Goal: Task Accomplishment & Management: Use online tool/utility

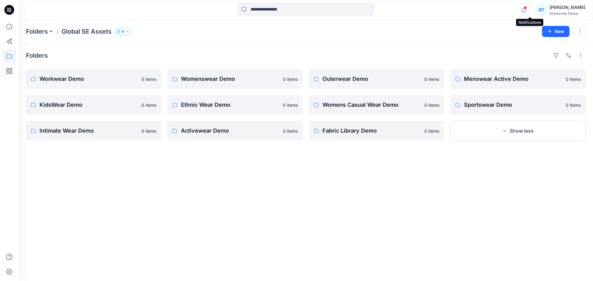
click at [528, 12] on icon "button" at bounding box center [524, 10] width 12 height 12
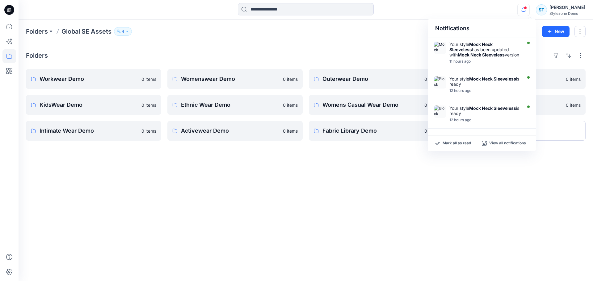
click at [520, 11] on div "Notifications Your style Mock Neck Sleeveless has been updated with Mock Neck S…" at bounding box center [306, 10] width 574 height 14
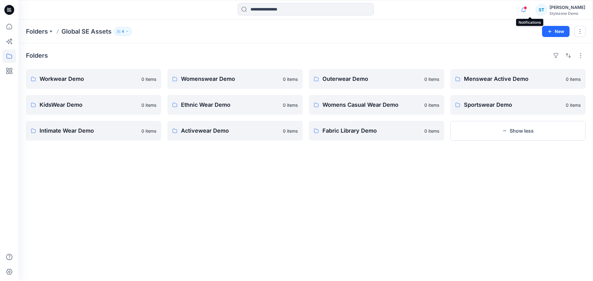
click at [530, 7] on icon "button" at bounding box center [524, 10] width 12 height 12
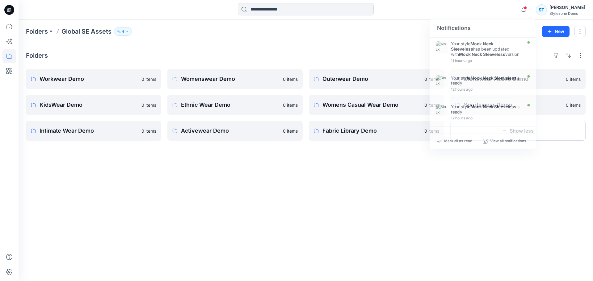
click at [493, 7] on div "Notifications Your style Mock Neck Sleeveless has been updated with Mock Neck S…" at bounding box center [306, 10] width 574 height 14
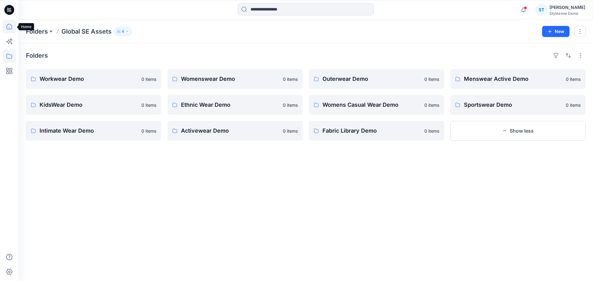
click at [9, 21] on icon at bounding box center [9, 27] width 14 height 14
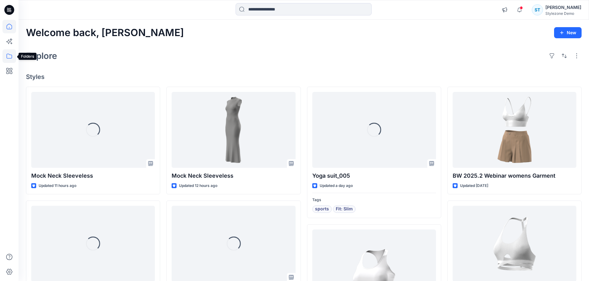
click at [11, 53] on icon at bounding box center [9, 56] width 14 height 14
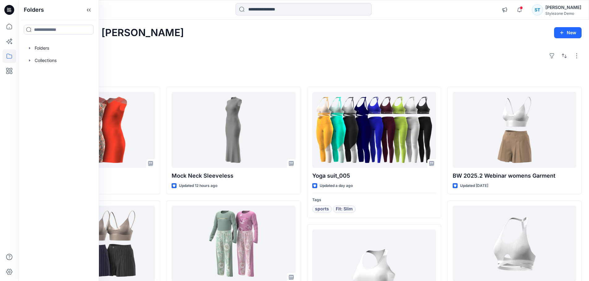
click at [141, 27] on div "Welcome back, Savio New" at bounding box center [303, 32] width 555 height 11
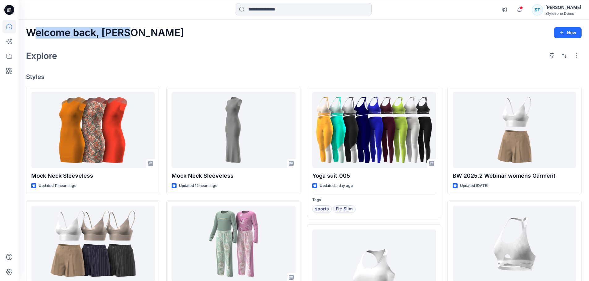
drag, startPoint x: 125, startPoint y: 32, endPoint x: 36, endPoint y: 36, distance: 90.0
click at [36, 36] on h2 "Welcome back, [PERSON_NAME]" at bounding box center [105, 32] width 158 height 11
click at [522, 8] on span at bounding box center [520, 7] width 3 height 3
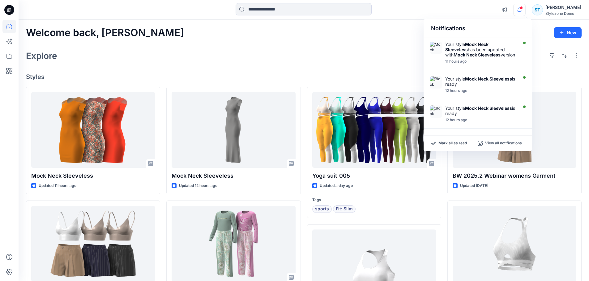
click at [457, 10] on div "Notifications Your style Mock Neck Sleeveless has been updated with Mock Neck S…" at bounding box center [304, 10] width 570 height 14
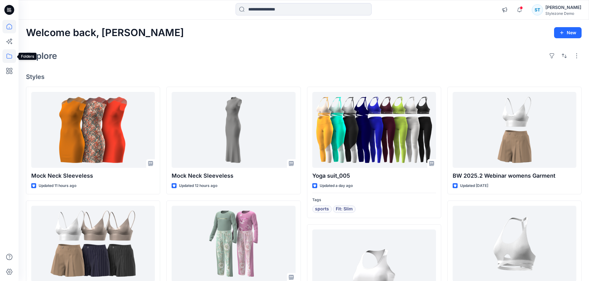
click at [10, 52] on icon at bounding box center [9, 56] width 14 height 14
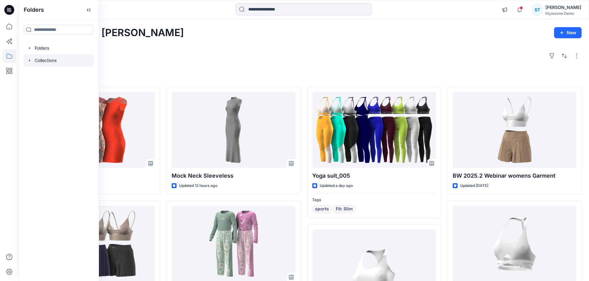
click at [29, 62] on icon "button" at bounding box center [29, 60] width 5 height 5
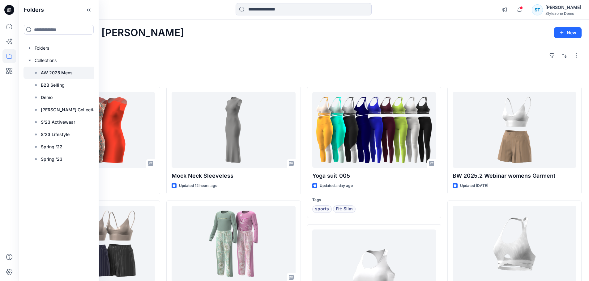
click at [56, 75] on p "AW 2025 Mens" at bounding box center [57, 72] width 32 height 7
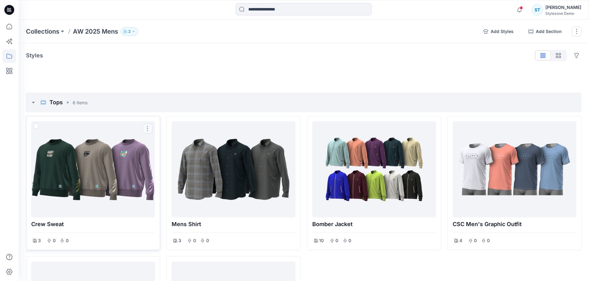
click at [149, 129] on button "Options" at bounding box center [147, 129] width 10 height 10
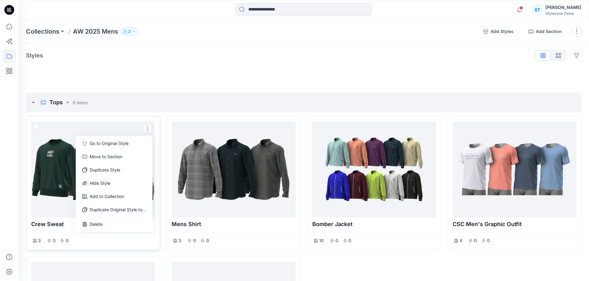
click at [84, 242] on div "3 0 0" at bounding box center [93, 241] width 124 height 9
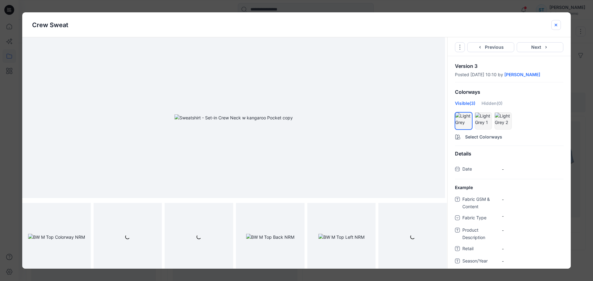
click at [556, 28] on button "close-btn" at bounding box center [556, 25] width 10 height 10
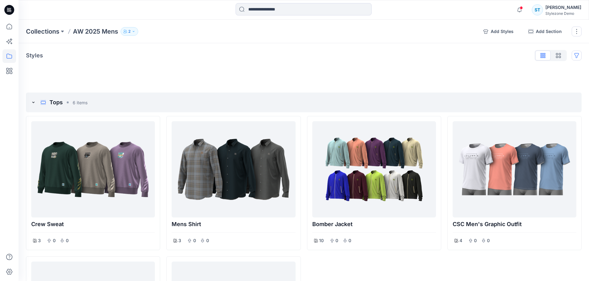
click at [572, 54] on button "Options" at bounding box center [576, 56] width 10 height 10
click at [556, 73] on button "Hide Legacy Styles" at bounding box center [546, 69] width 67 height 11
click at [577, 59] on button "Options" at bounding box center [576, 56] width 10 height 10
click at [558, 71] on button "Hide Legacy Styles" at bounding box center [546, 69] width 67 height 11
click at [557, 59] on button "button" at bounding box center [557, 56] width 15 height 10
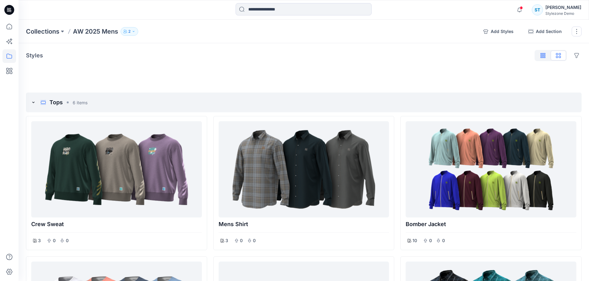
click at [548, 58] on button "button" at bounding box center [542, 56] width 15 height 10
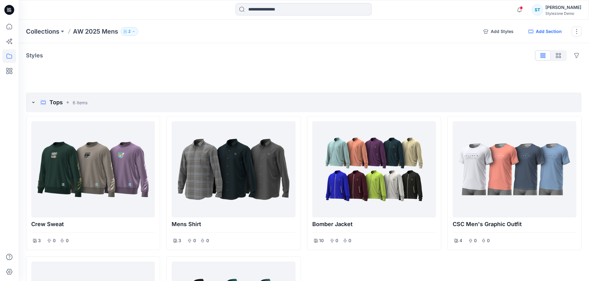
click at [543, 31] on button "Add Section" at bounding box center [544, 32] width 43 height 10
click at [200, 68] on div at bounding box center [303, 69] width 555 height 5
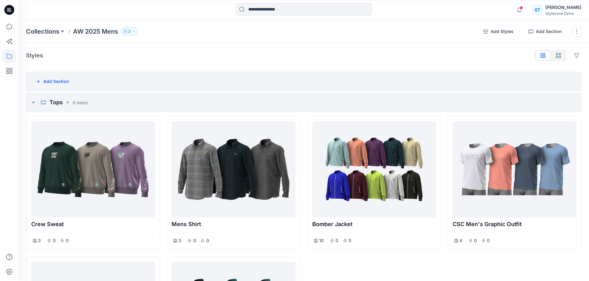
click at [354, 86] on div "Add Section" at bounding box center [303, 82] width 555 height 20
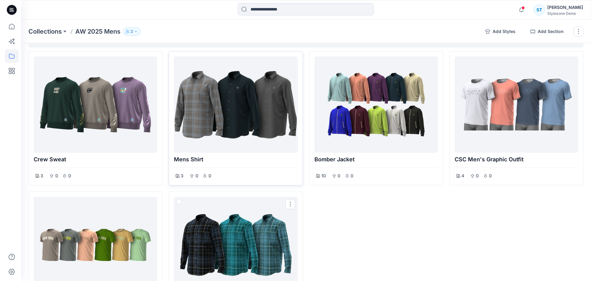
scroll to position [31, 0]
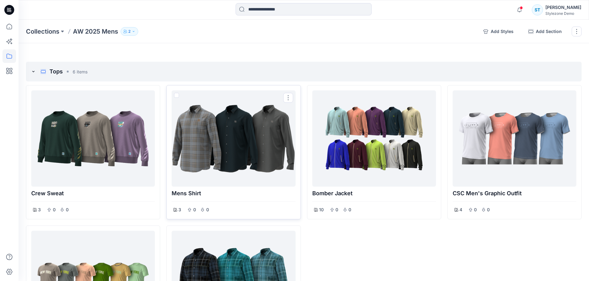
click at [200, 170] on div at bounding box center [233, 138] width 119 height 91
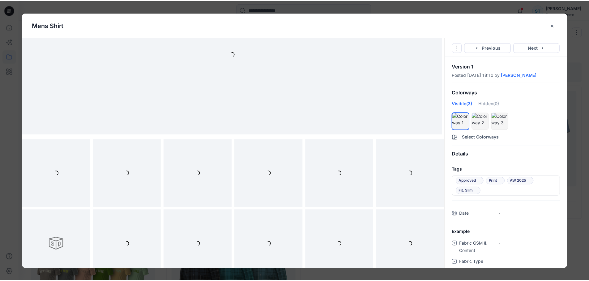
scroll to position [74, 0]
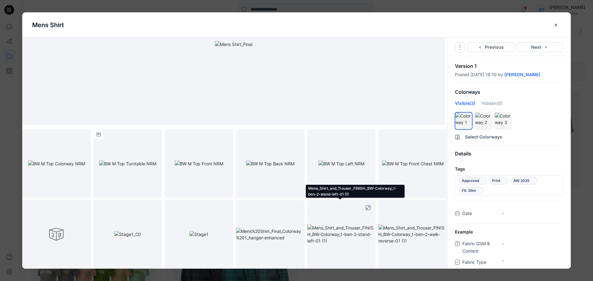
click at [352, 232] on img at bounding box center [341, 234] width 69 height 19
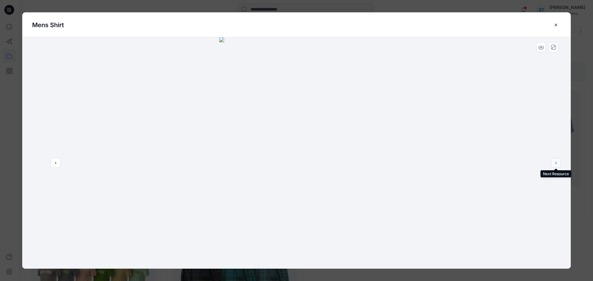
click at [552, 165] on button "next" at bounding box center [556, 163] width 10 height 10
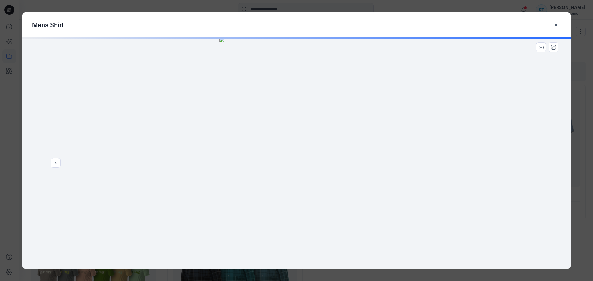
click at [552, 165] on div at bounding box center [296, 153] width 549 height 232
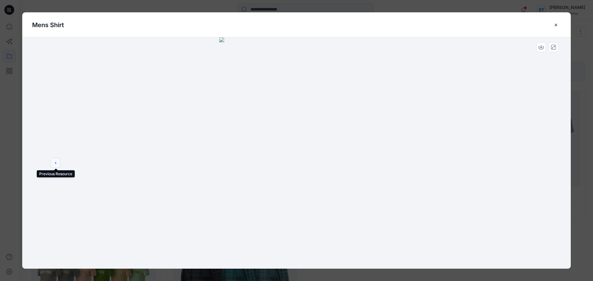
click at [53, 163] on button "previous" at bounding box center [56, 163] width 10 height 10
click at [53, 163] on icon "previous" at bounding box center [55, 163] width 5 height 5
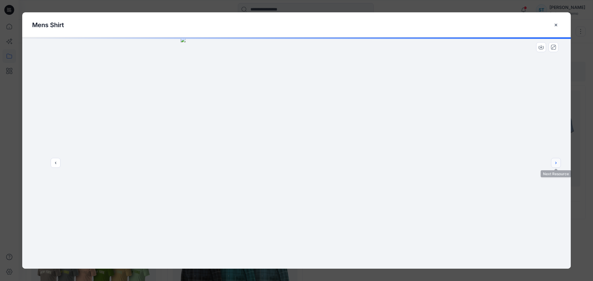
click at [559, 166] on button "next" at bounding box center [556, 163] width 10 height 10
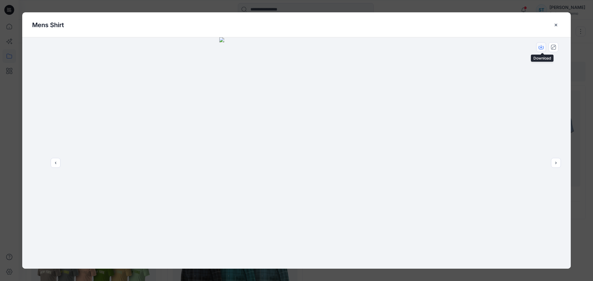
click at [543, 48] on icon "download-image" at bounding box center [541, 47] width 5 height 5
click at [554, 22] on button "close-btn" at bounding box center [556, 25] width 10 height 10
